Goal: Task Accomplishment & Management: Manage account settings

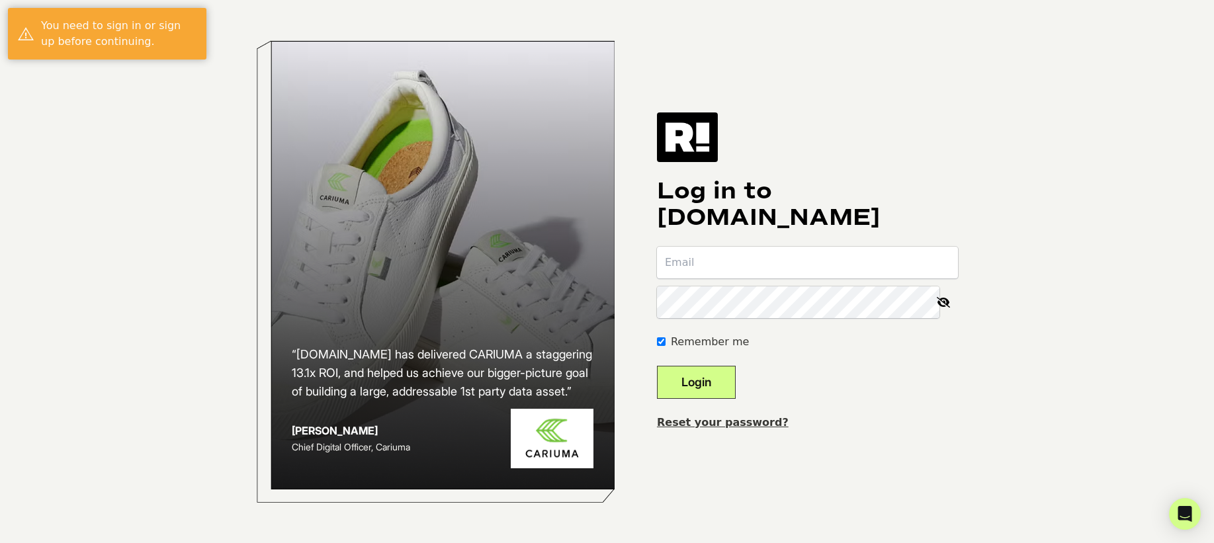
type input "[EMAIL_ADDRESS][DOMAIN_NAME]"
click at [713, 390] on button "Login" at bounding box center [696, 382] width 79 height 33
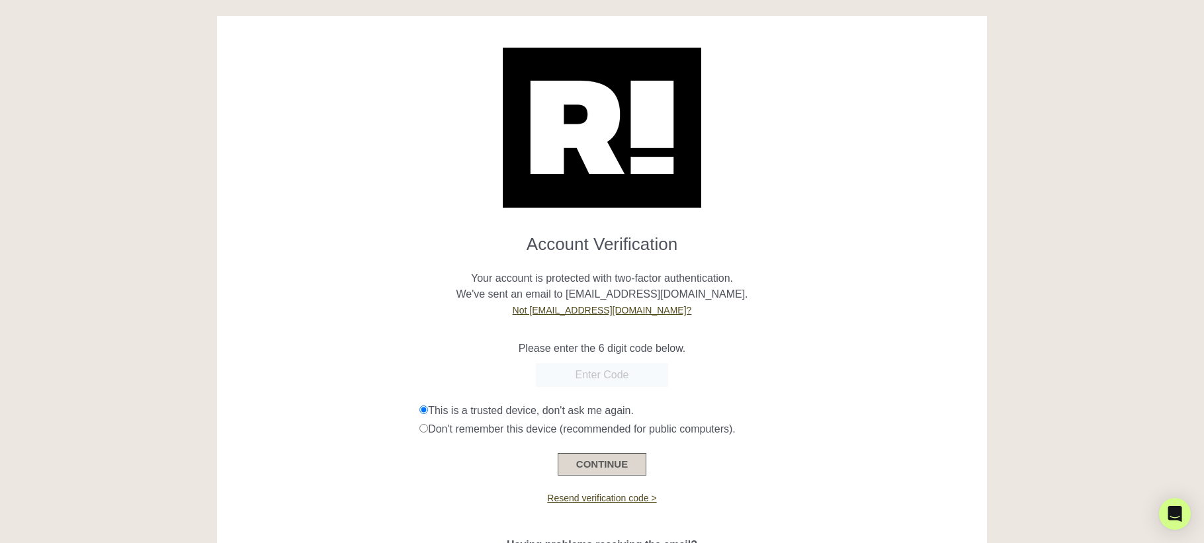
click at [601, 464] on button "CONTINUE" at bounding box center [602, 464] width 89 height 22
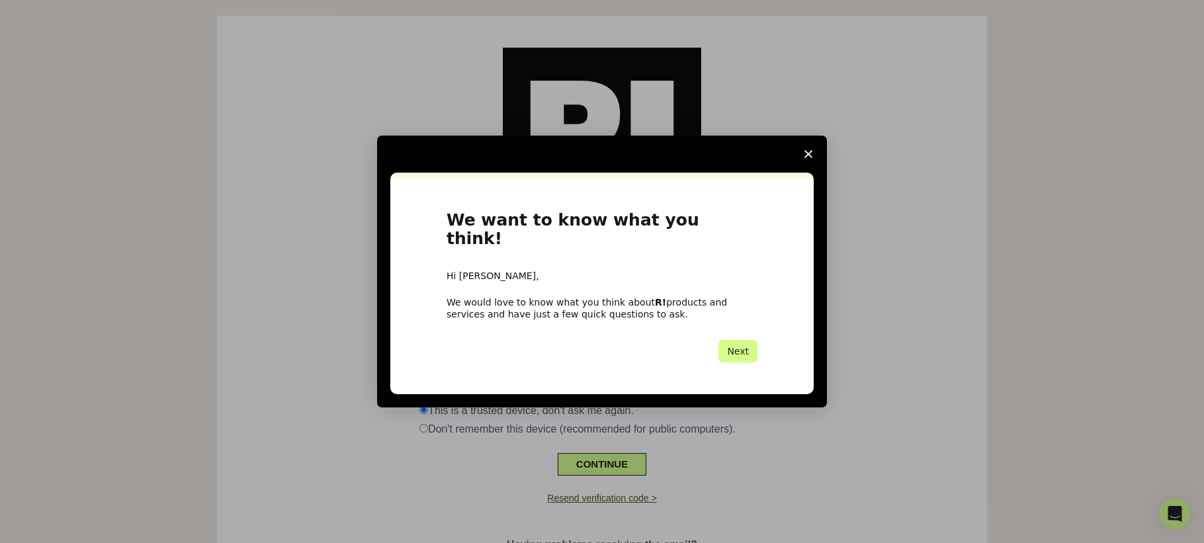
click at [801, 162] on span "Close survey" at bounding box center [808, 154] width 37 height 37
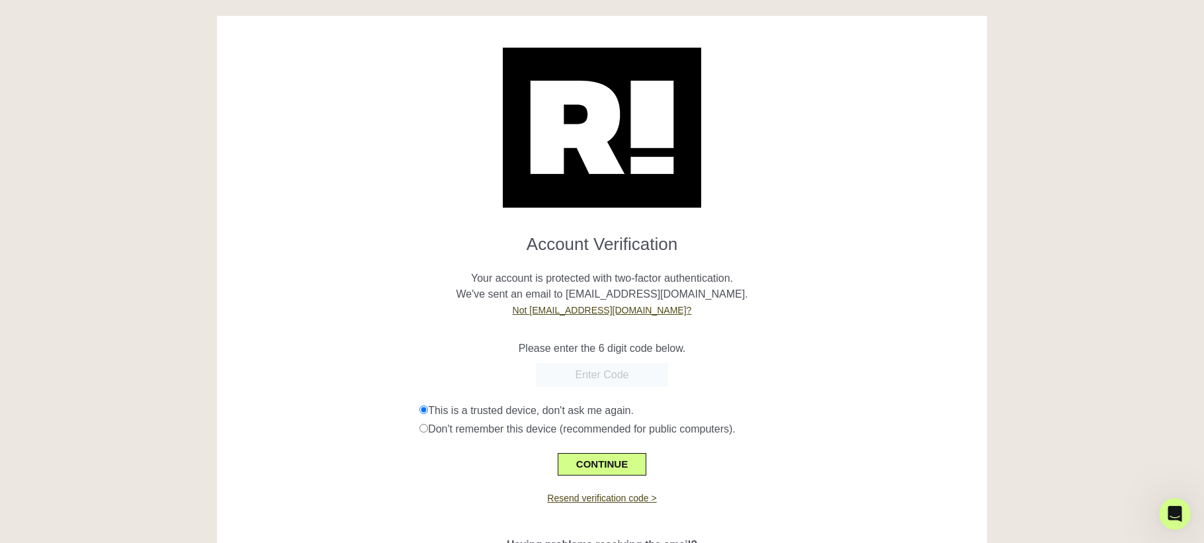
click at [592, 376] on input "text" at bounding box center [602, 375] width 132 height 24
paste input "169014"
type input "169014"
click at [587, 464] on button "CONTINUE" at bounding box center [602, 464] width 89 height 22
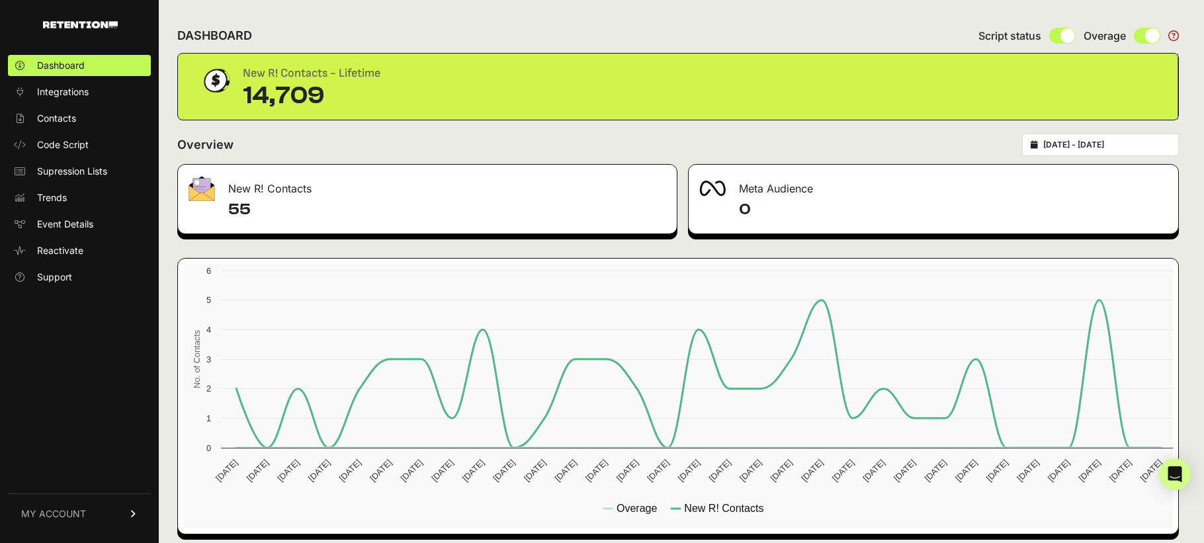
click at [73, 511] on span "MY ACCOUNT" at bounding box center [53, 513] width 65 height 13
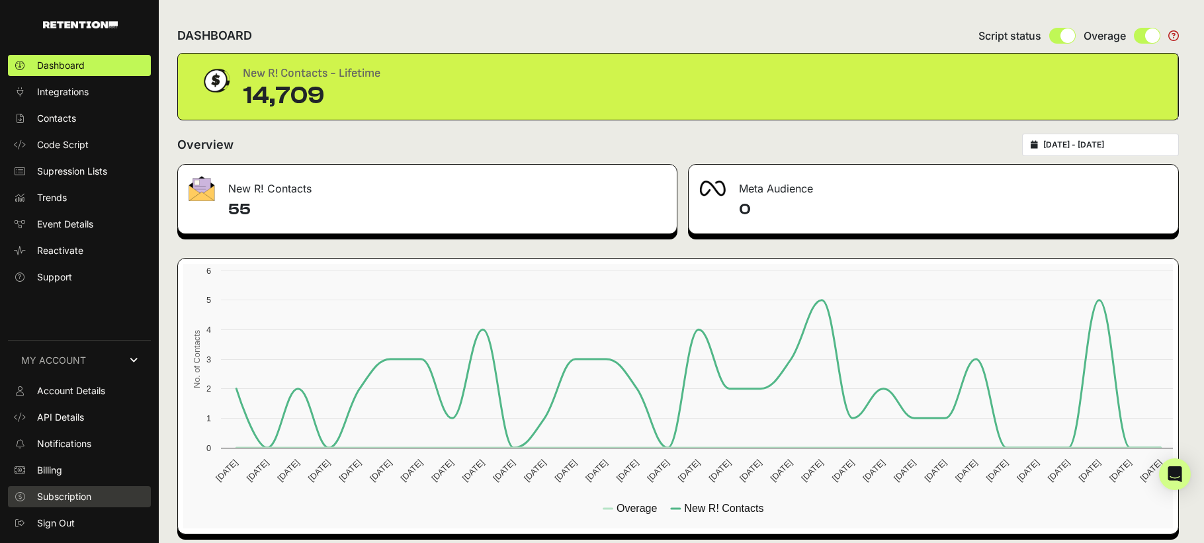
click at [79, 495] on span "Subscription" at bounding box center [64, 496] width 54 height 13
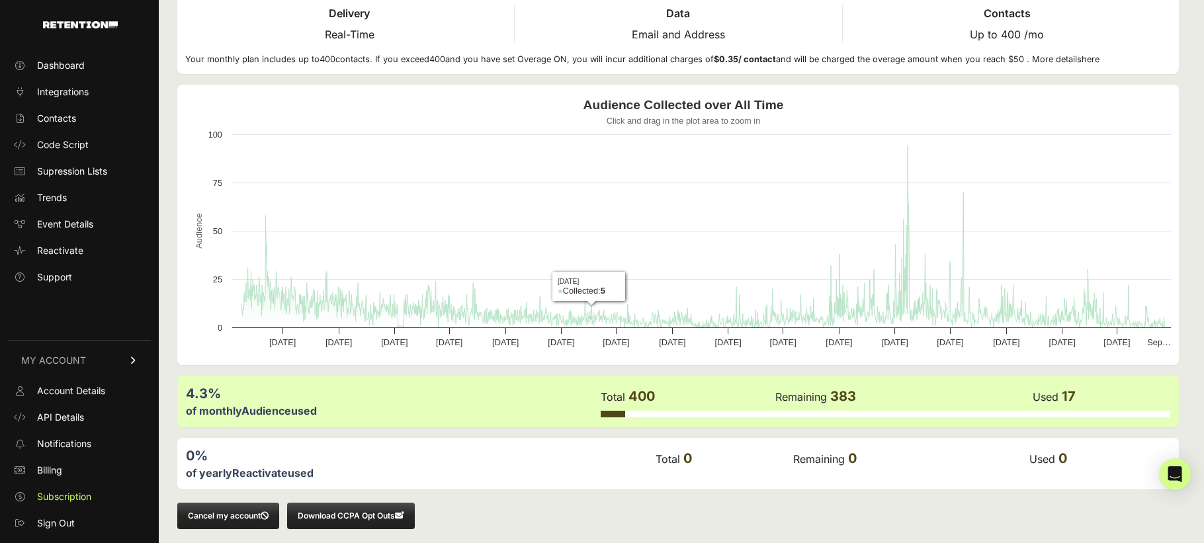
scroll to position [89, 0]
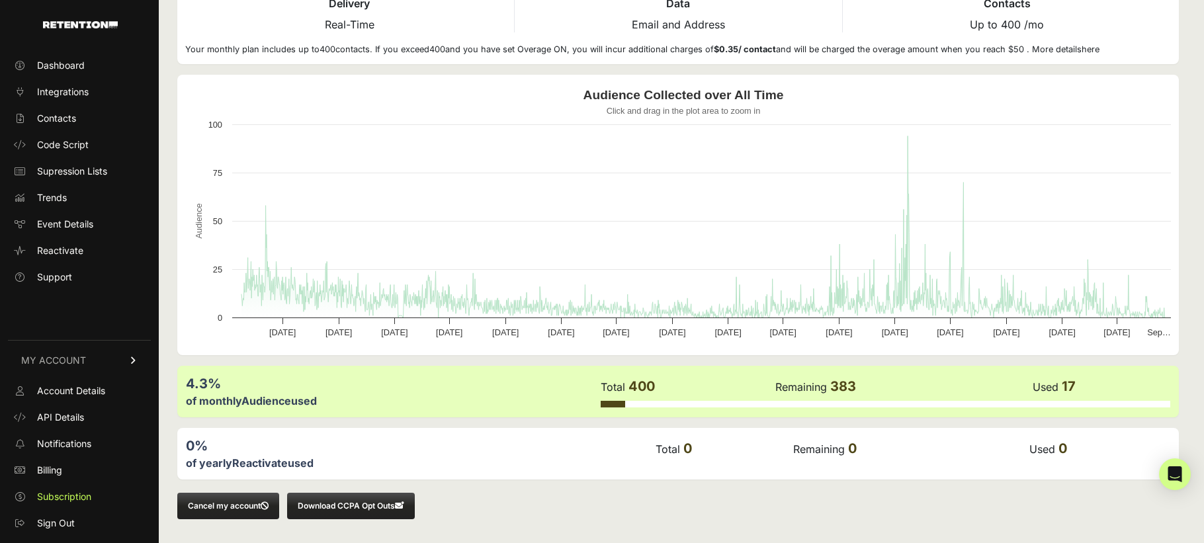
click at [231, 509] on button "Cancel my account" at bounding box center [228, 506] width 102 height 26
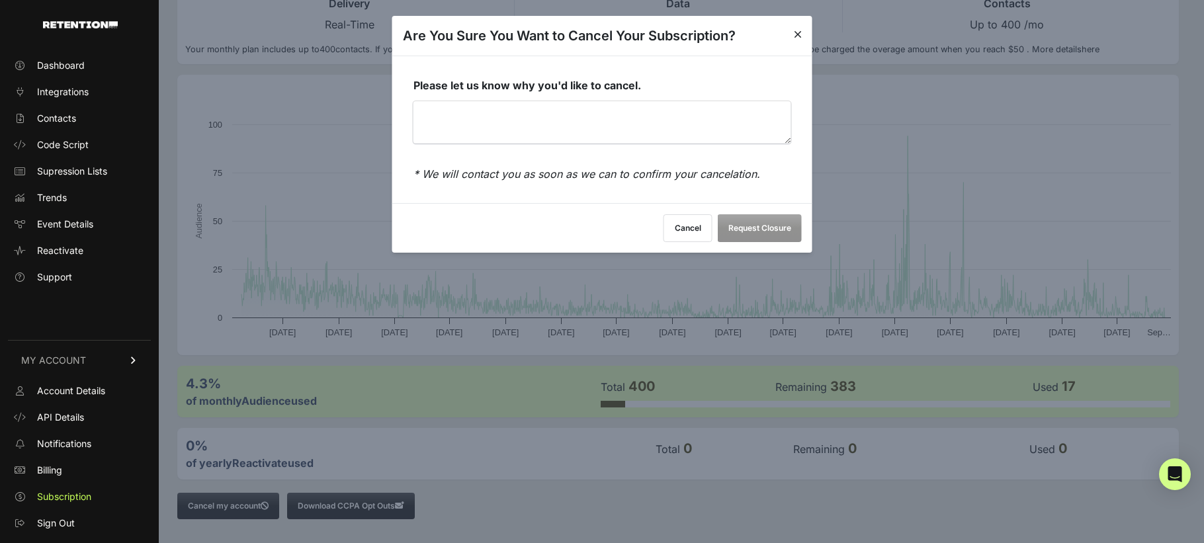
click at [593, 122] on textarea "Please let us know why you'd like to cancel." at bounding box center [602, 122] width 378 height 42
type textarea "N"
type textarea "Doesn't seem to be effective"
click at [765, 237] on button "Request Closure" at bounding box center [760, 229] width 84 height 28
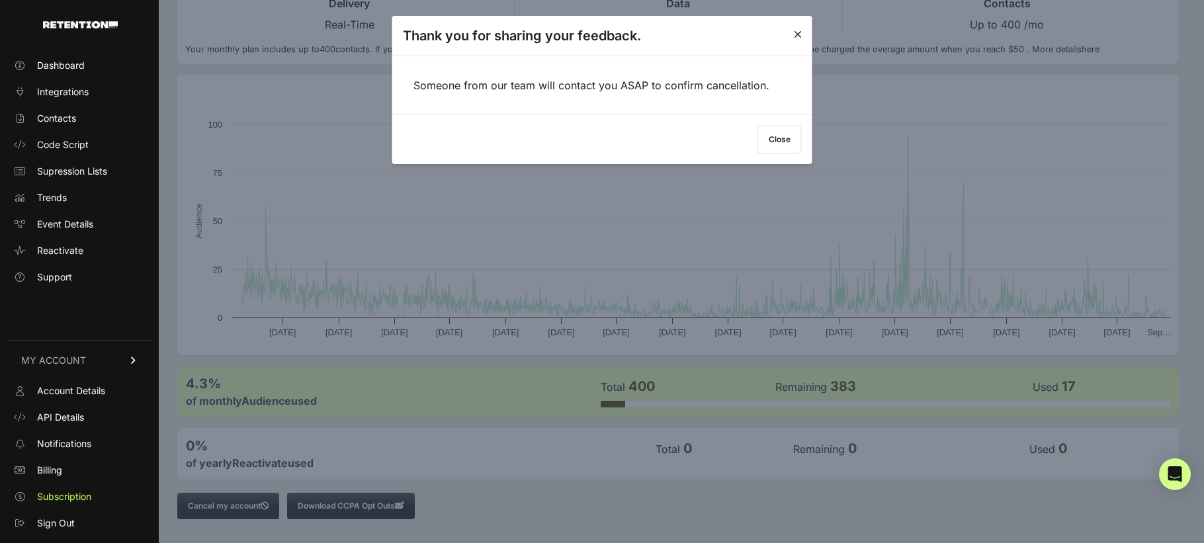
click at [772, 148] on button "Close" at bounding box center [779, 140] width 44 height 28
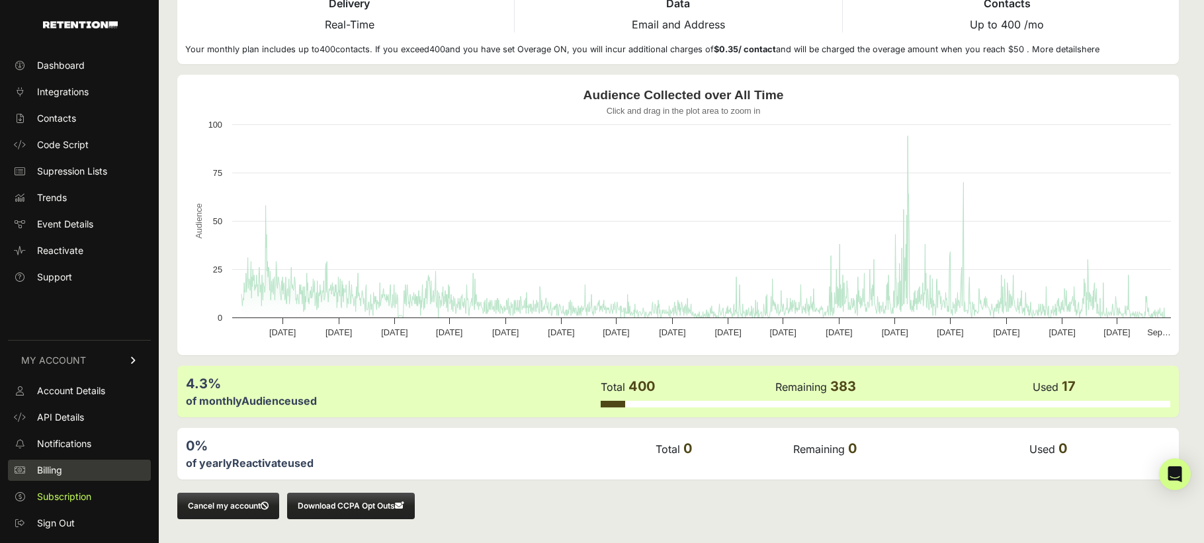
click at [69, 471] on link "Billing" at bounding box center [79, 470] width 143 height 21
